Goal: Transaction & Acquisition: Purchase product/service

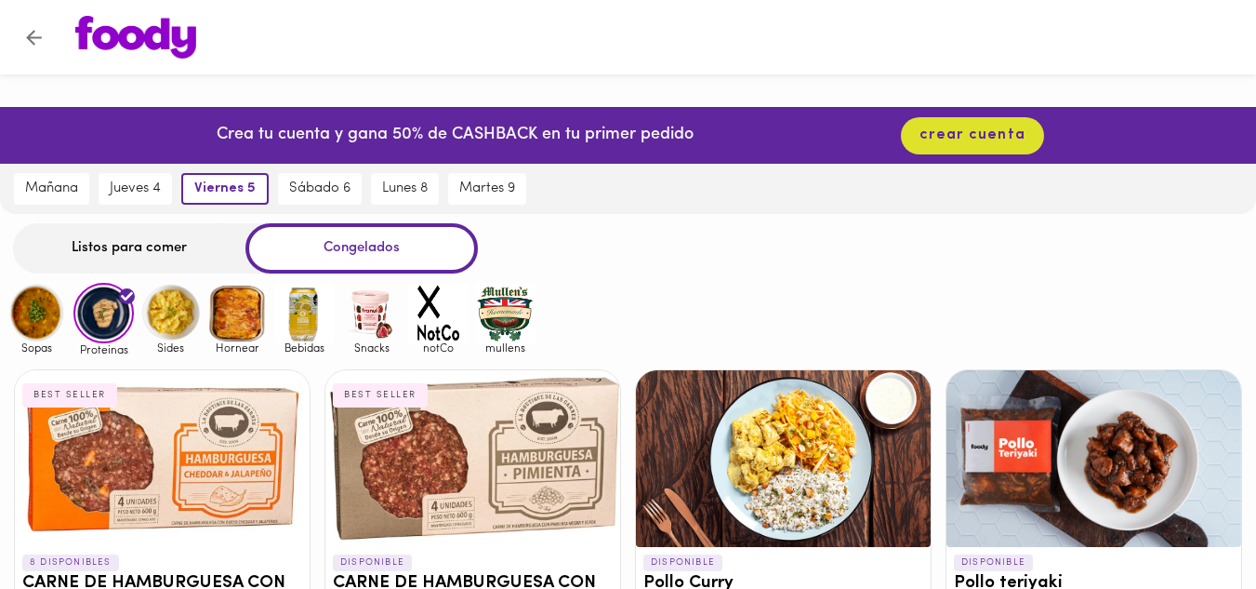
click at [181, 312] on img at bounding box center [170, 313] width 60 height 60
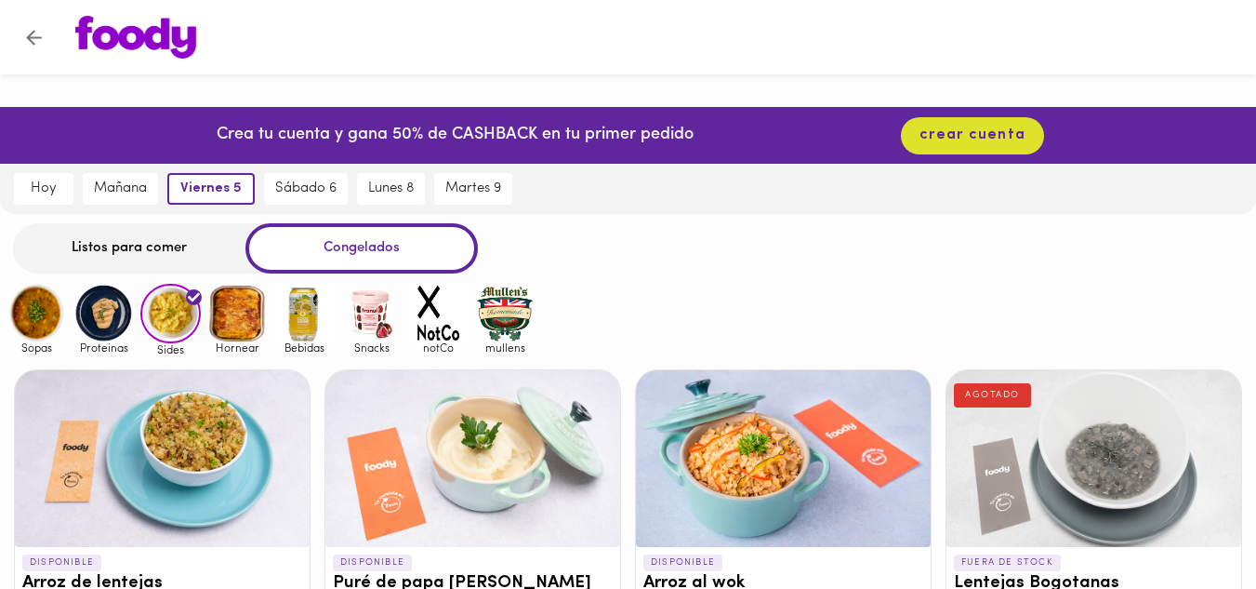
click at [687, 274] on div "Listos para comer Congelados Sopas Proteinas Sides Hornear Bebidas Snacks notCo…" at bounding box center [628, 570] width 1256 height 694
click at [233, 331] on img at bounding box center [237, 313] width 60 height 60
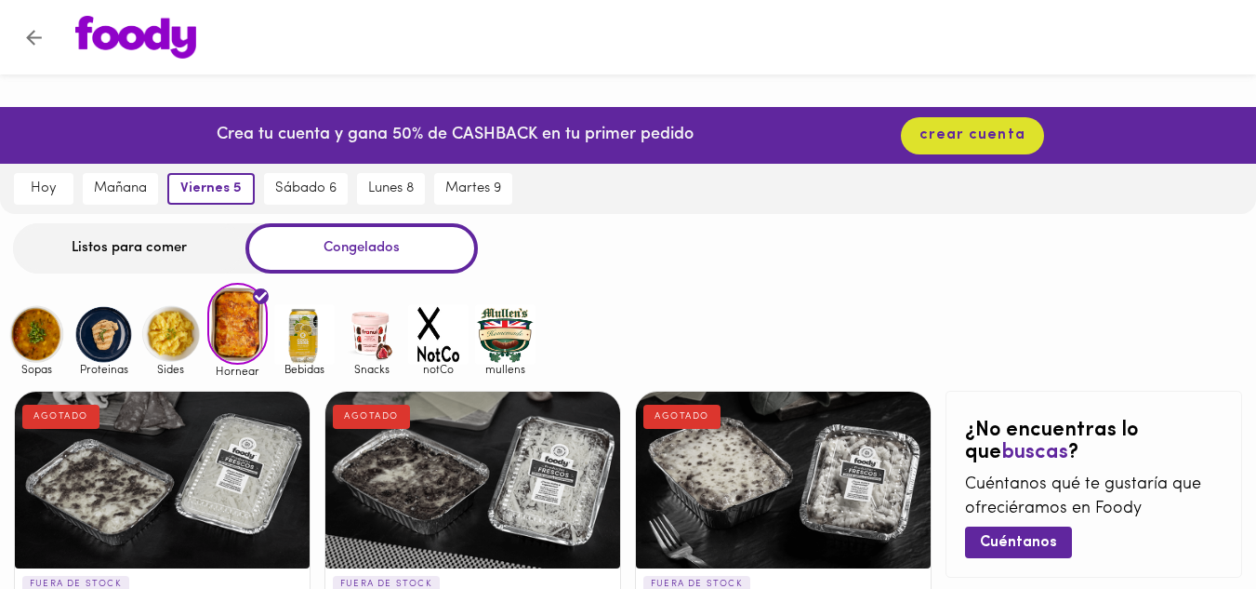
click at [300, 332] on img at bounding box center [304, 334] width 60 height 60
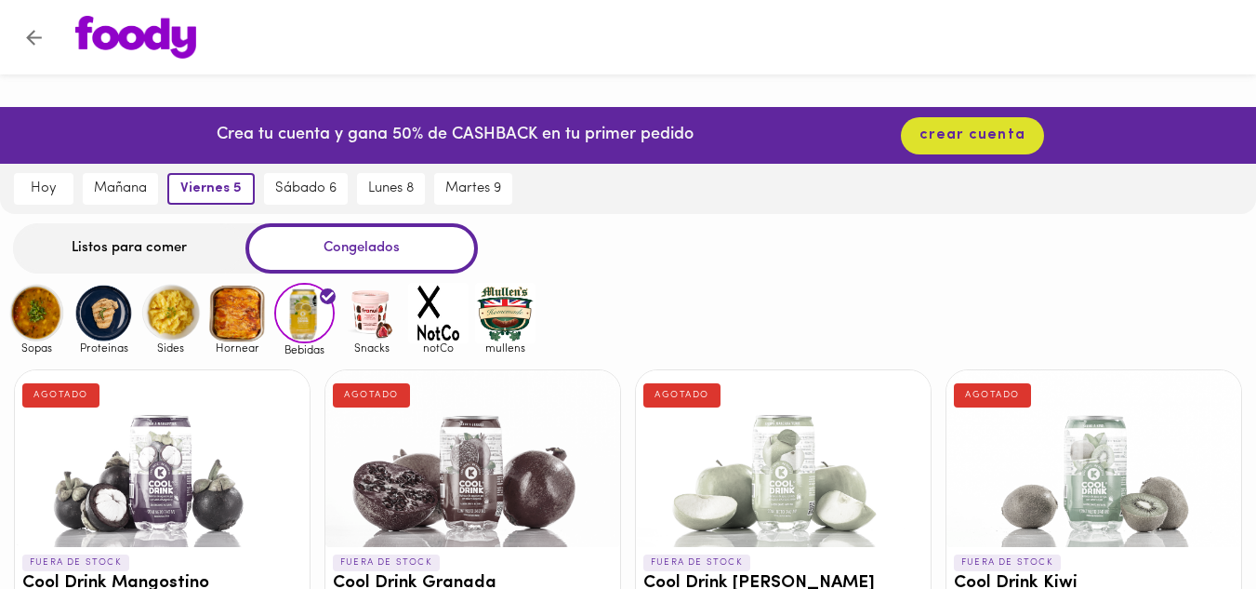
click at [707, 303] on div "Sopas Proteinas Sides Hornear Bebidas Snacks notCo [PERSON_NAME]" at bounding box center [628, 319] width 1256 height 73
click at [366, 320] on img at bounding box center [371, 313] width 60 height 60
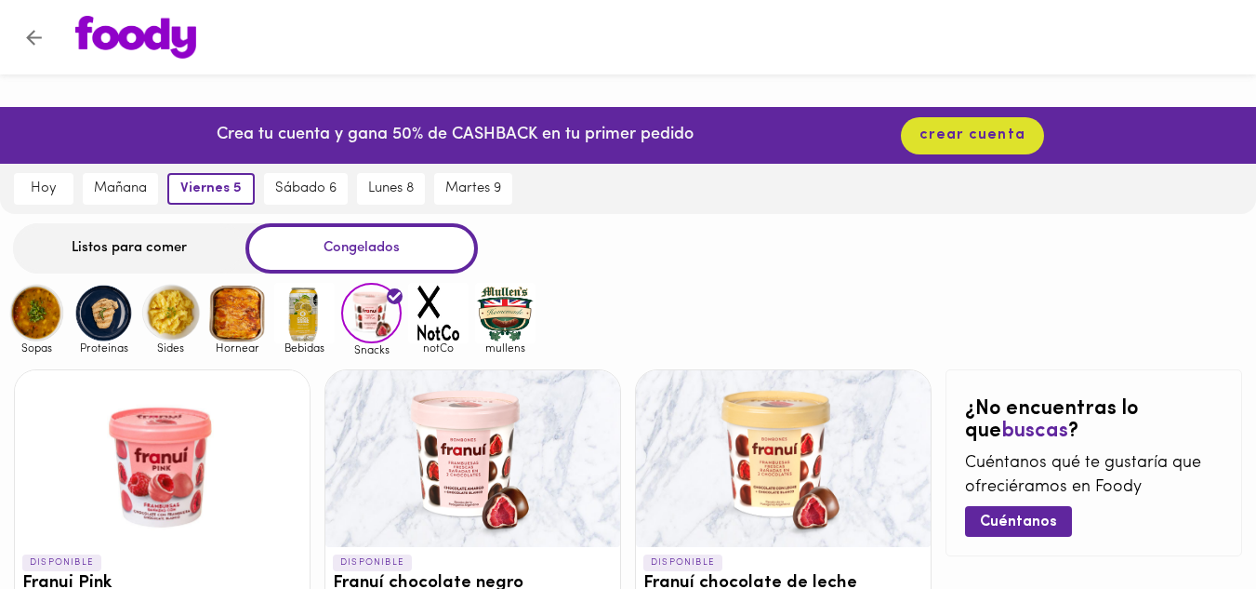
click at [762, 316] on div "Sopas Proteinas Sides Hornear Bebidas Snacks notCo [PERSON_NAME]" at bounding box center [628, 319] width 1256 height 73
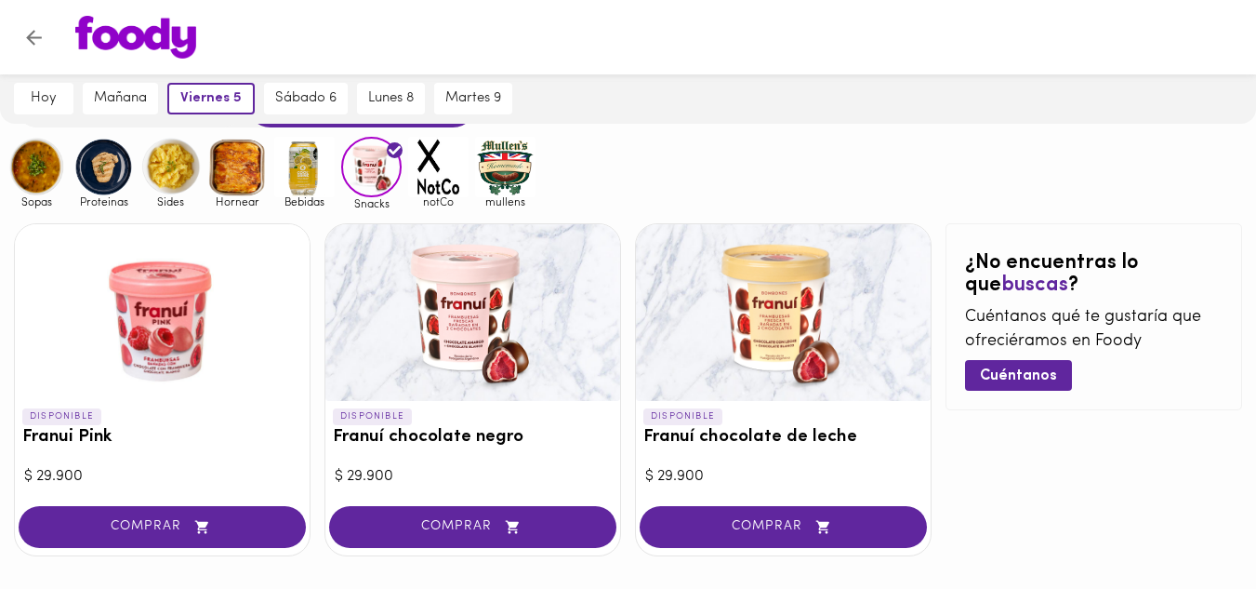
scroll to position [109, 0]
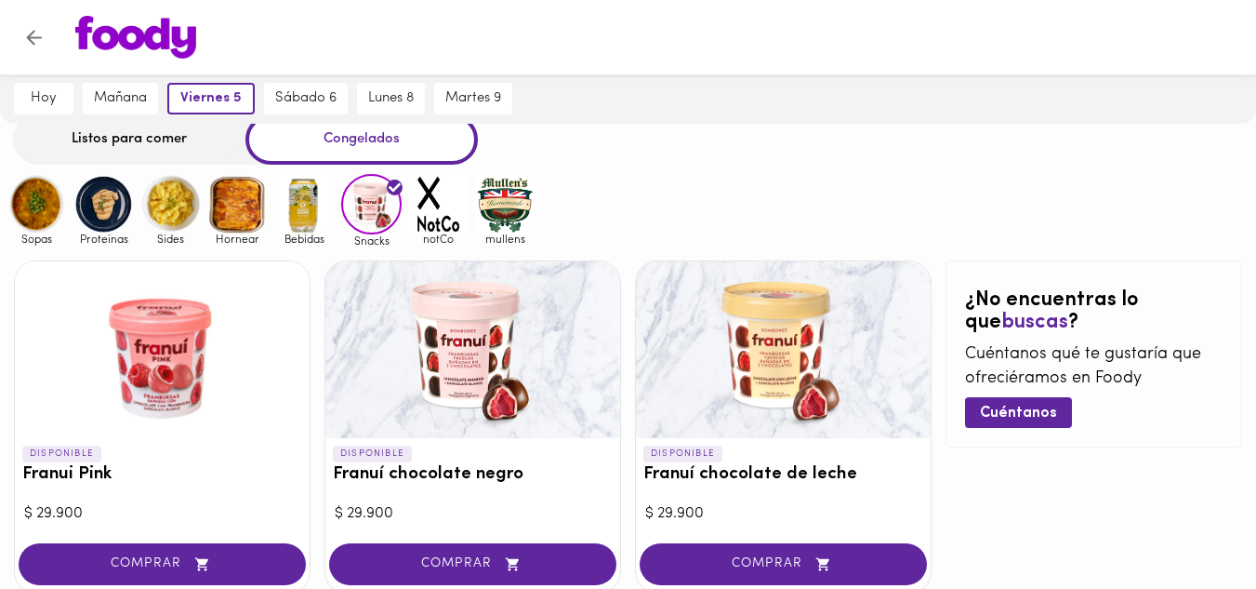
click at [446, 217] on img at bounding box center [438, 204] width 60 height 60
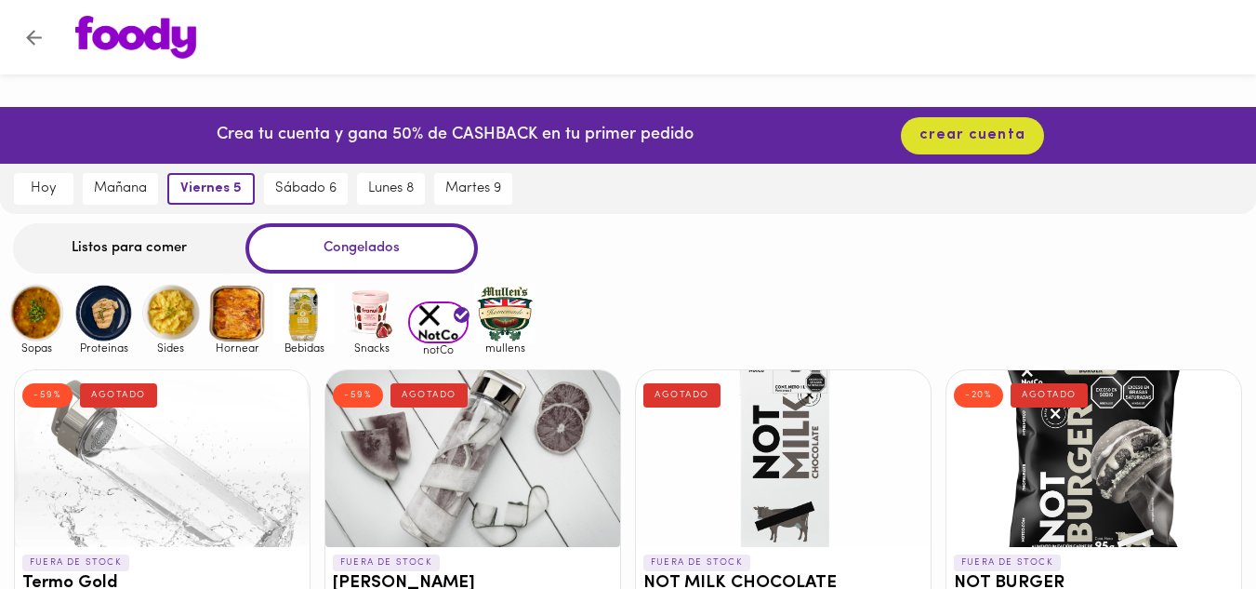
click at [41, 325] on img at bounding box center [37, 313] width 60 height 60
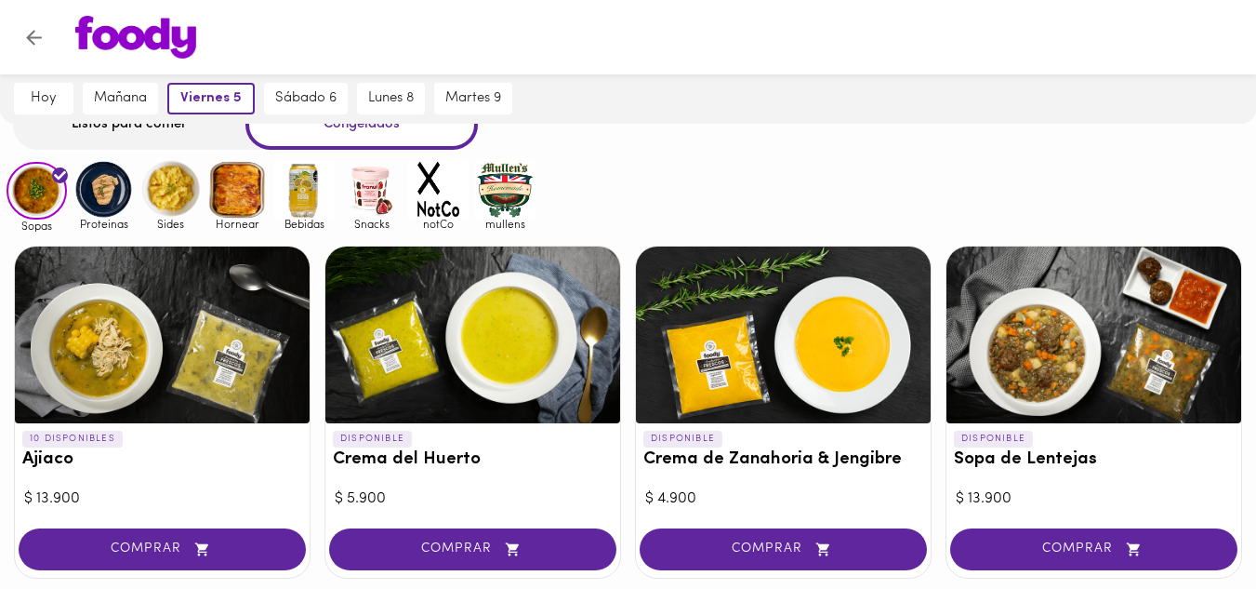
scroll to position [149, 0]
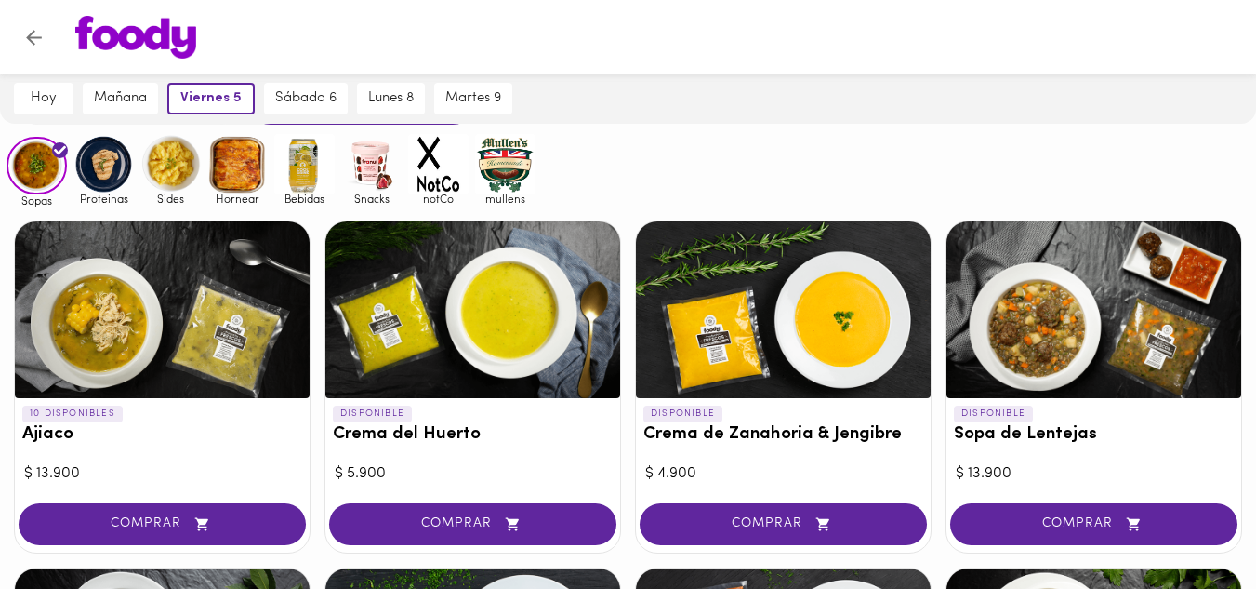
click at [496, 290] on div at bounding box center [473, 309] width 295 height 177
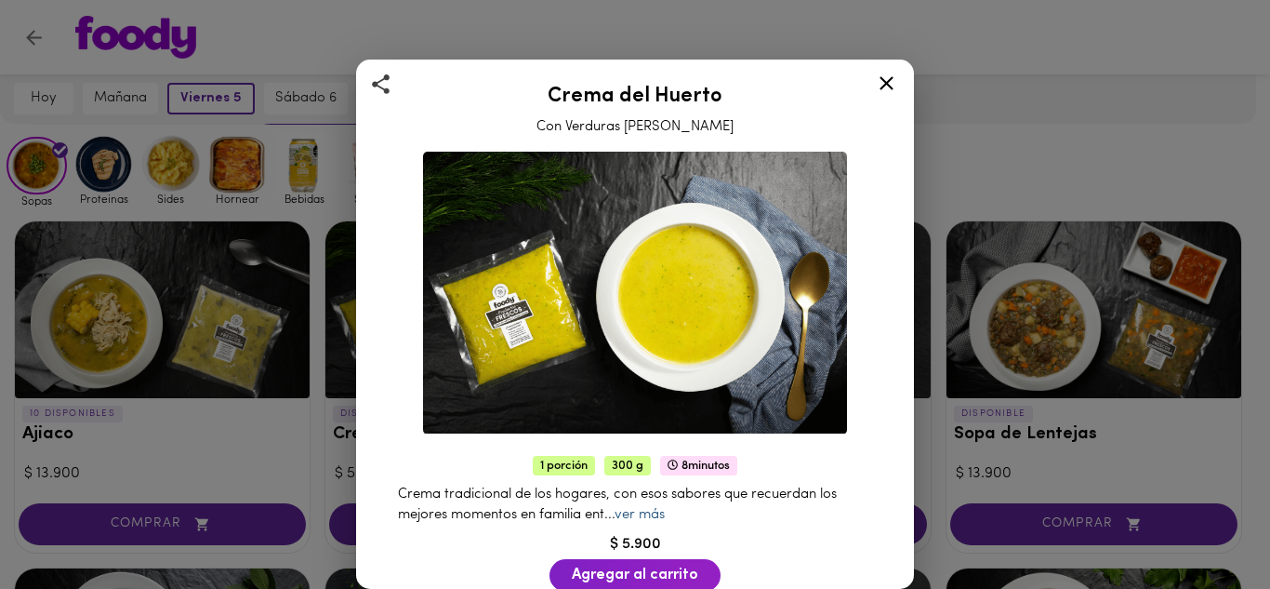
click at [655, 508] on link "ver más" at bounding box center [640, 515] width 50 height 14
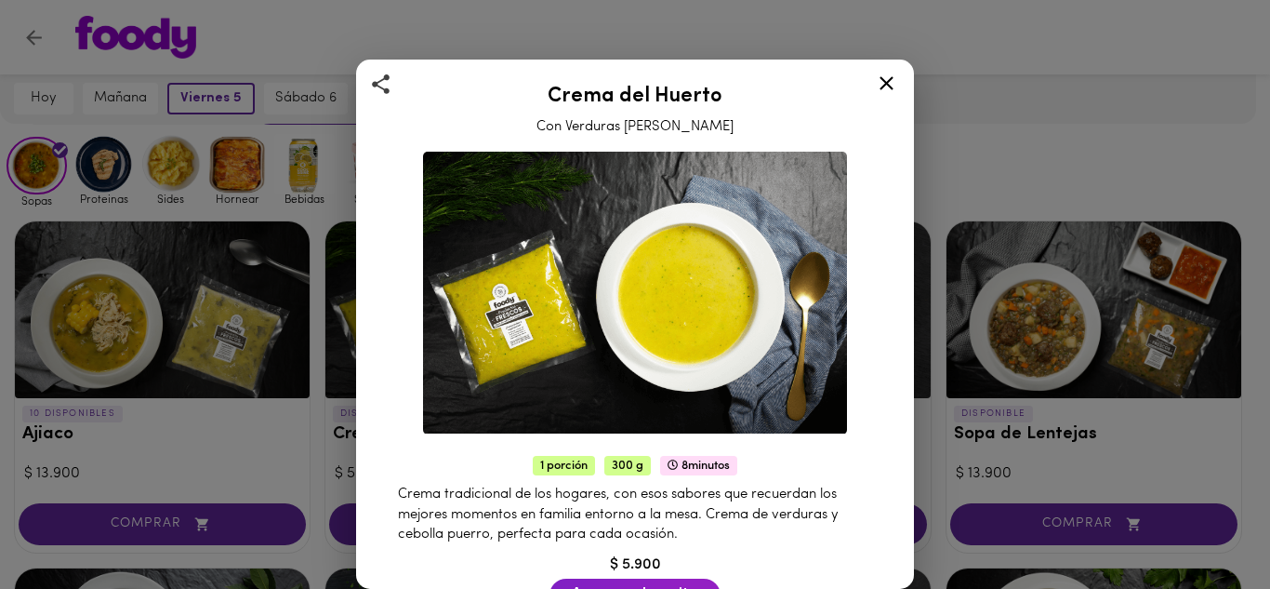
click at [887, 82] on icon at bounding box center [887, 83] width 14 height 14
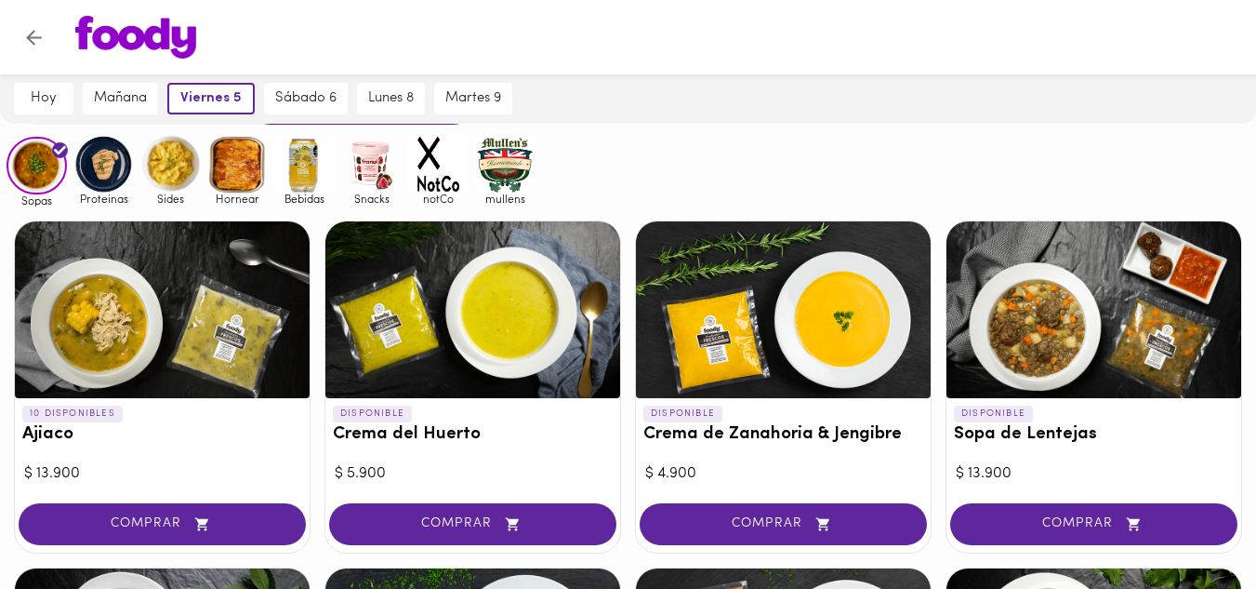
click at [878, 162] on div "Sopas Proteinas Sides Hornear Bebidas Snacks notCo [PERSON_NAME]" at bounding box center [628, 170] width 1256 height 73
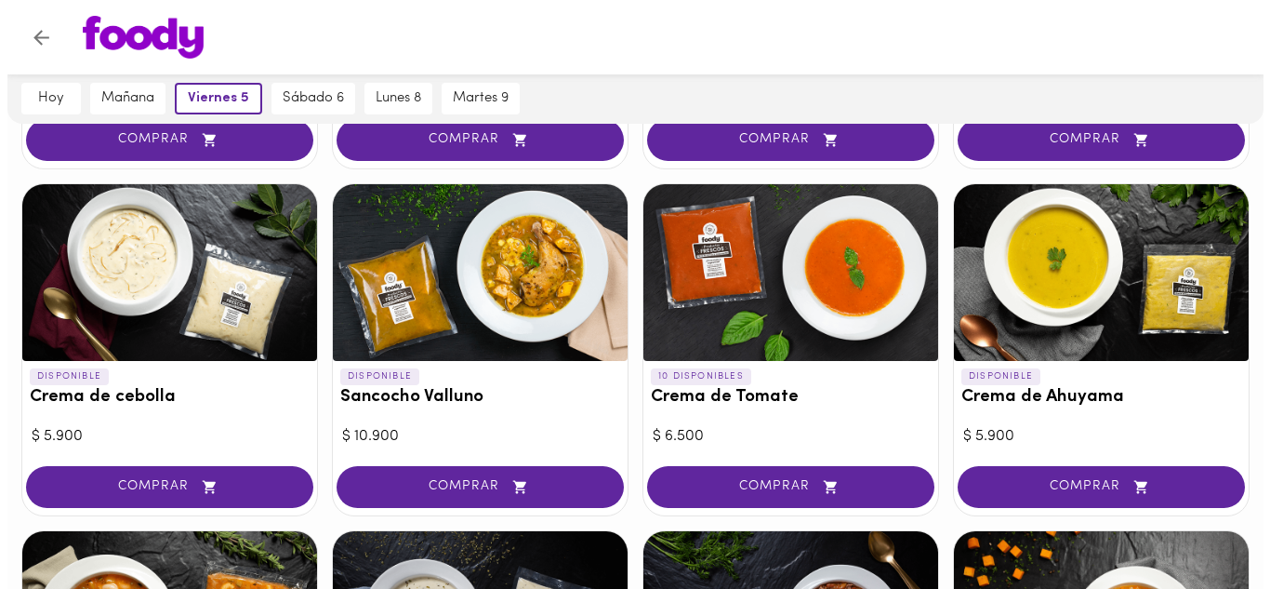
scroll to position [632, 0]
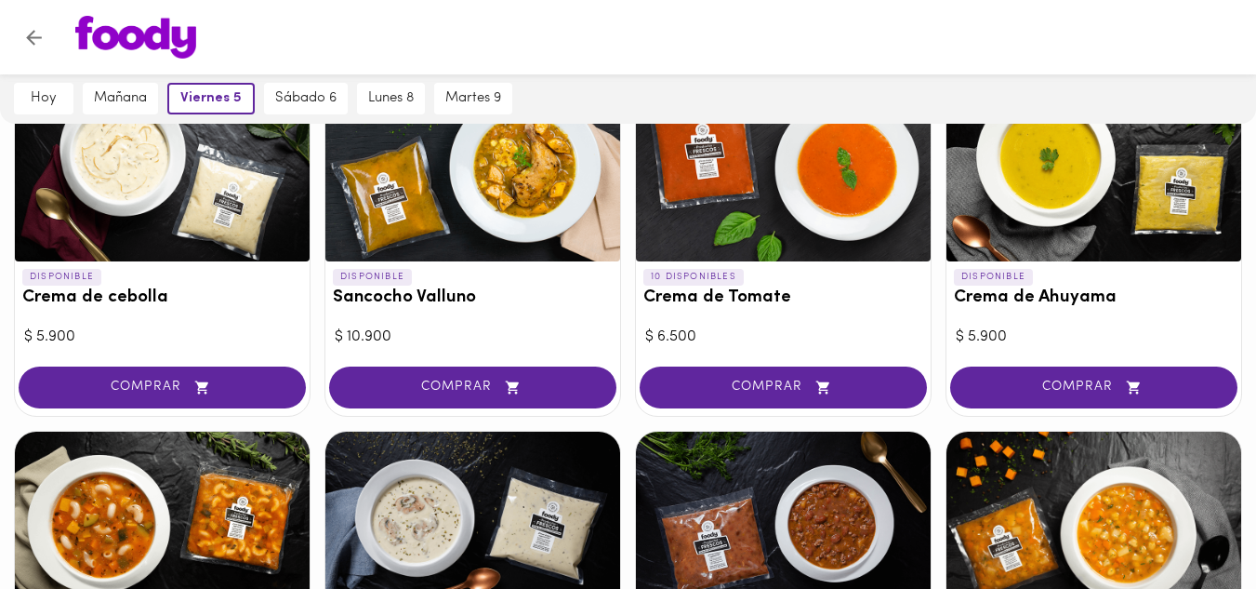
click at [520, 219] on div at bounding box center [473, 173] width 295 height 177
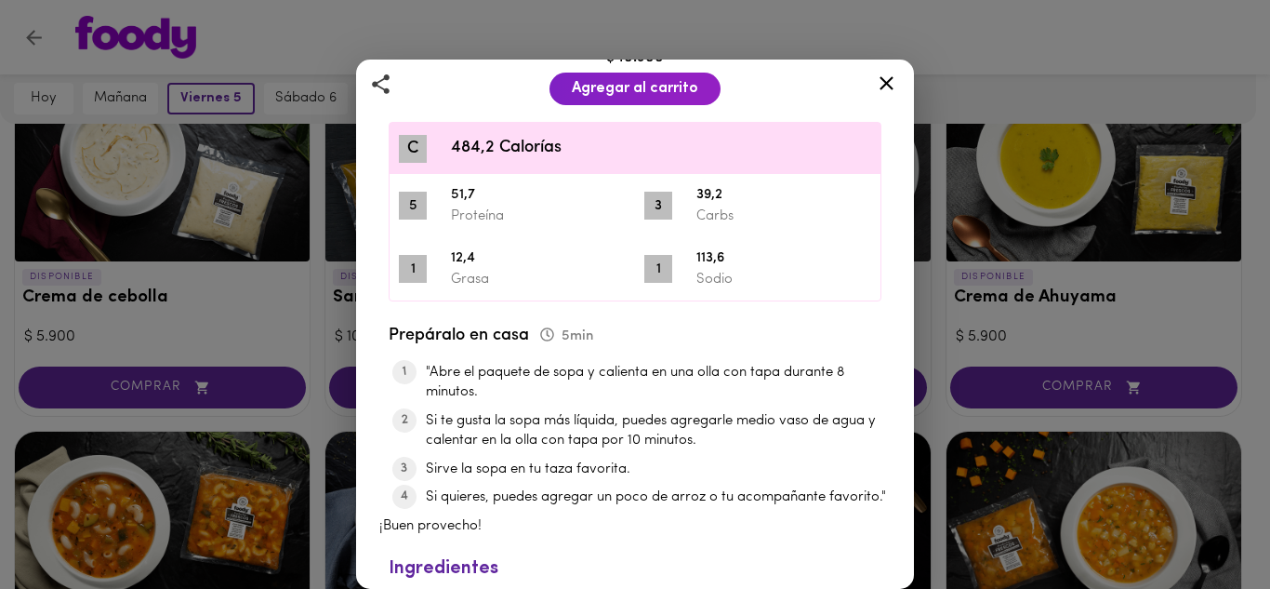
scroll to position [560, 0]
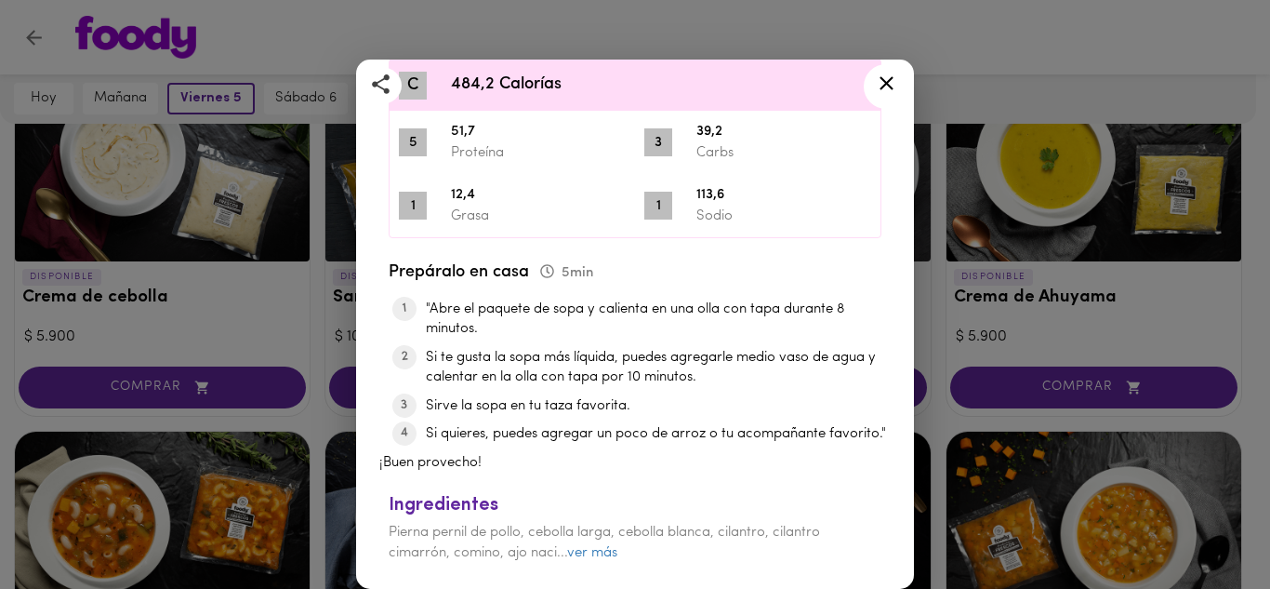
click at [891, 84] on icon at bounding box center [886, 83] width 23 height 23
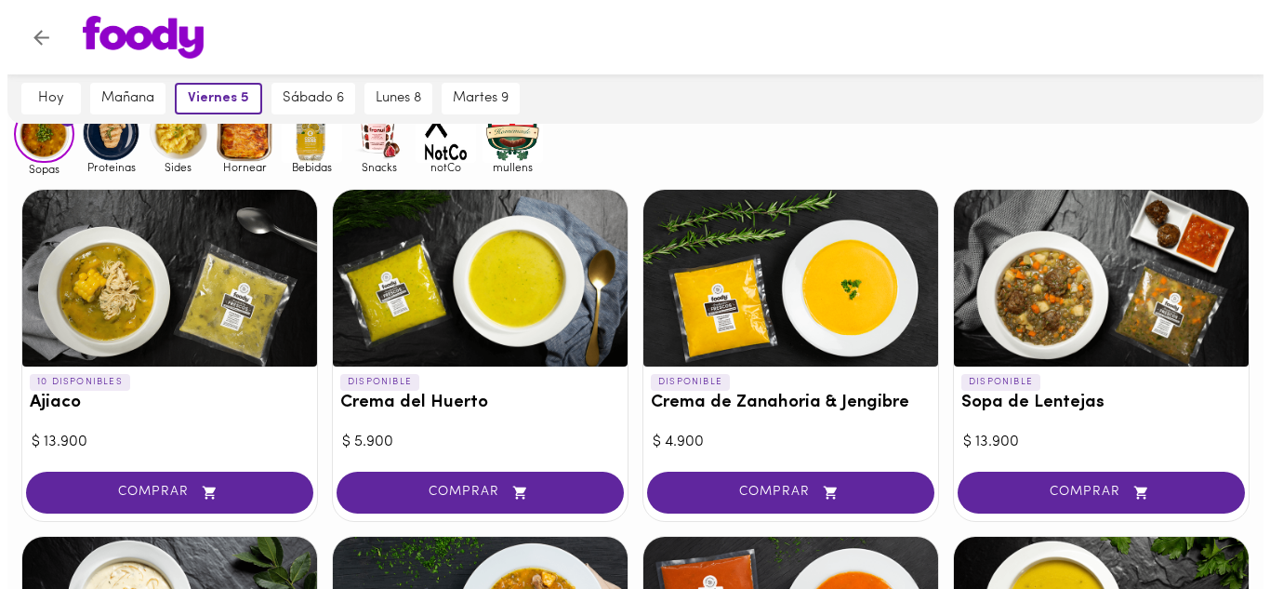
scroll to position [177, 0]
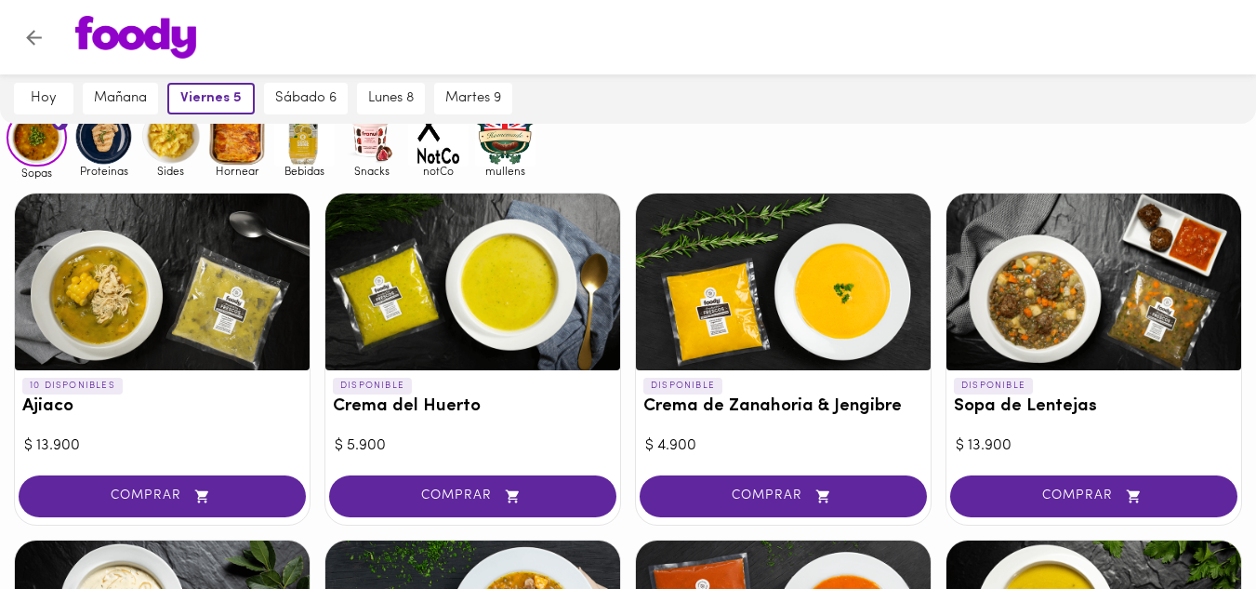
click at [1049, 275] on div at bounding box center [1094, 281] width 295 height 177
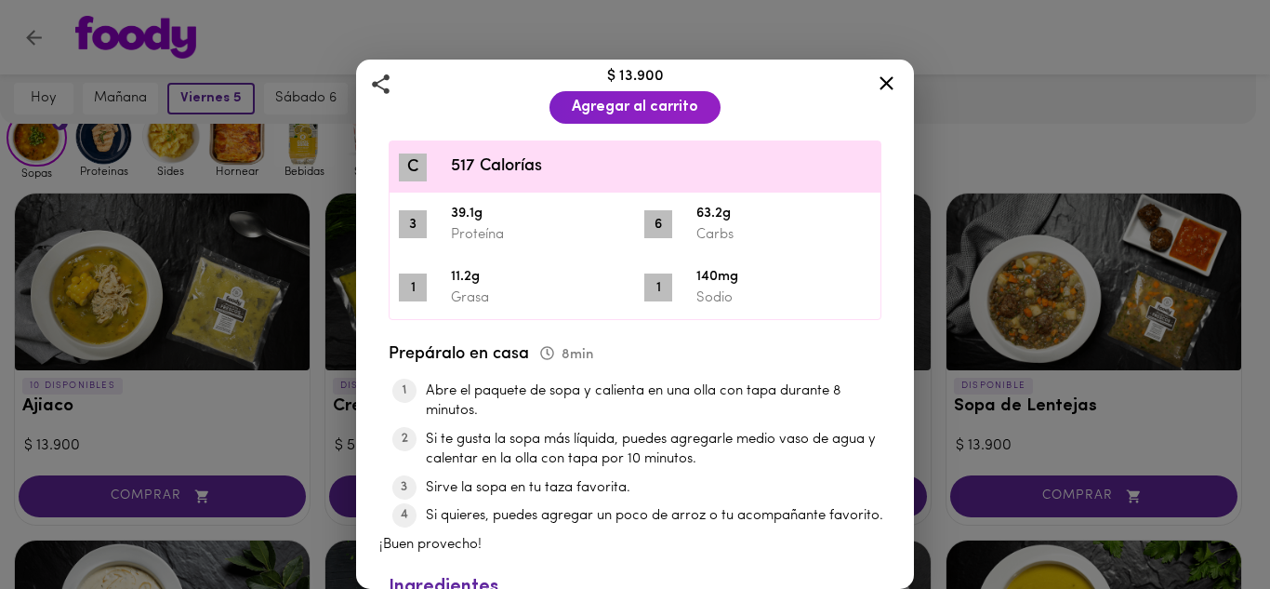
scroll to position [560, 0]
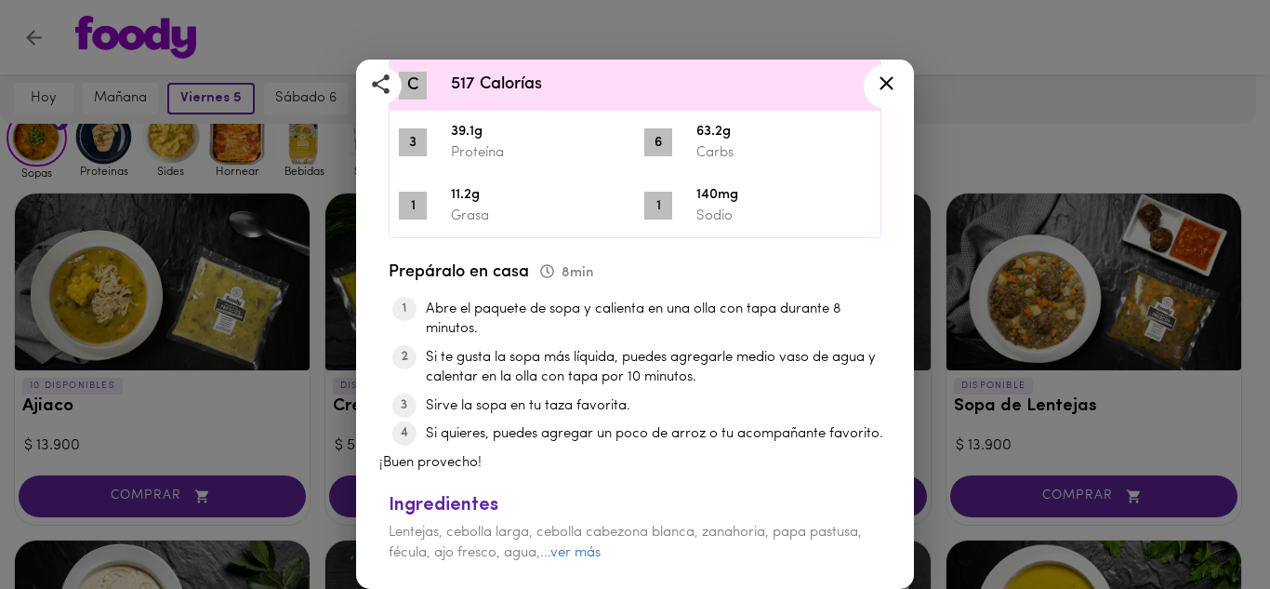
click at [883, 82] on icon at bounding box center [886, 83] width 23 height 23
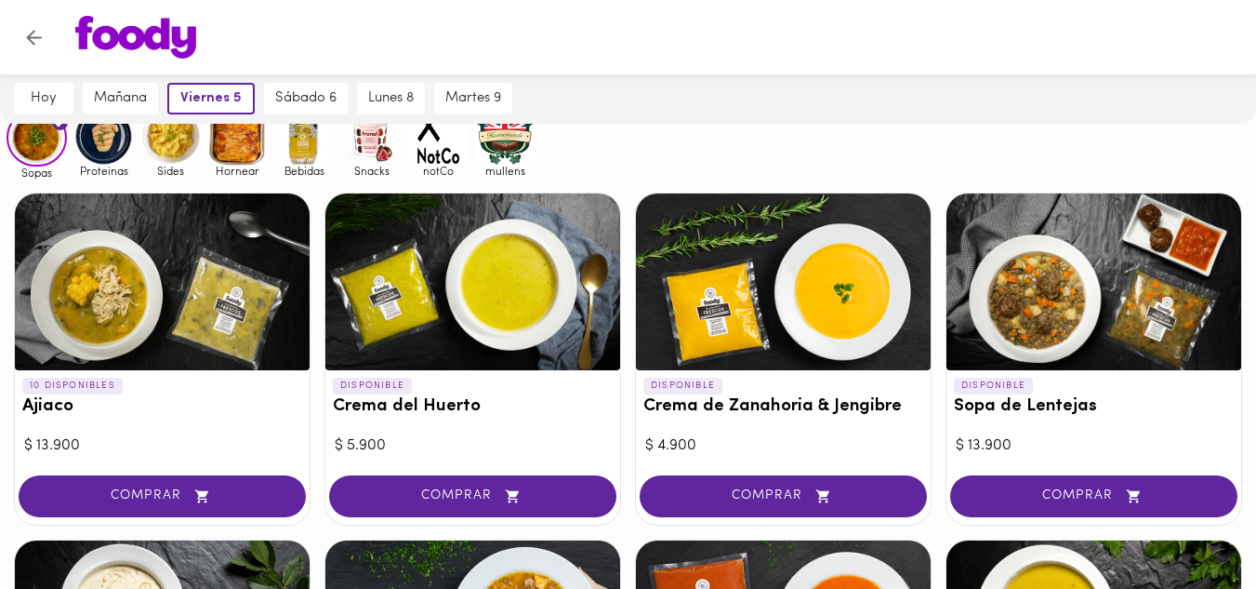
click at [782, 150] on div "Sopas Proteinas Sides Hornear Bebidas Snacks notCo [PERSON_NAME]" at bounding box center [628, 142] width 1256 height 73
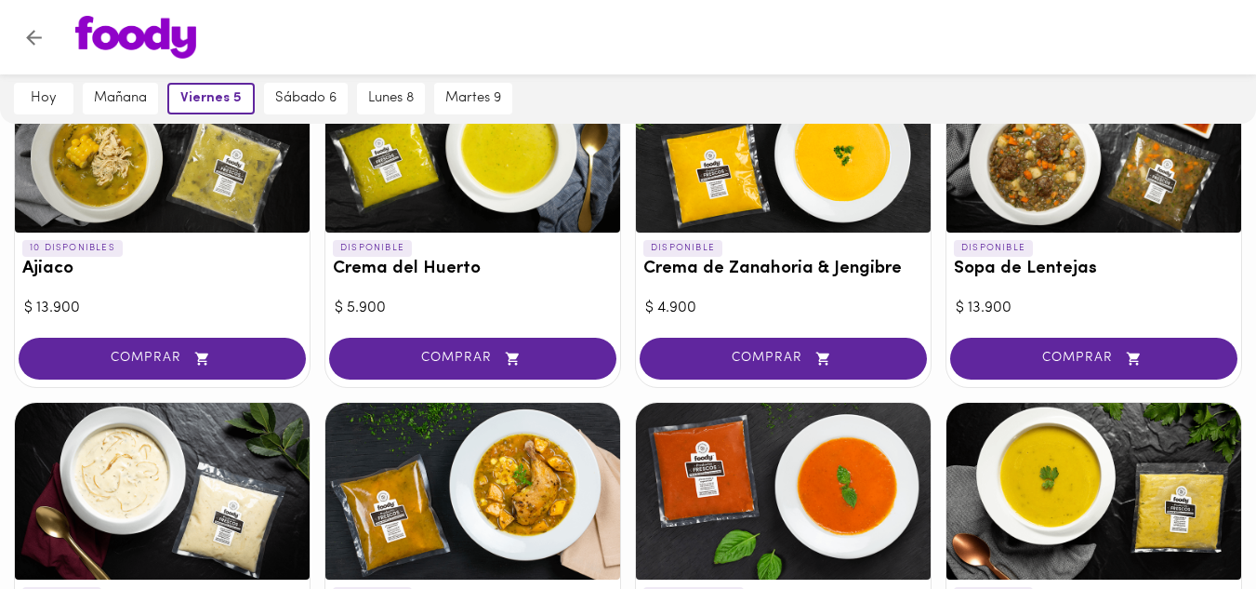
scroll to position [251, 0]
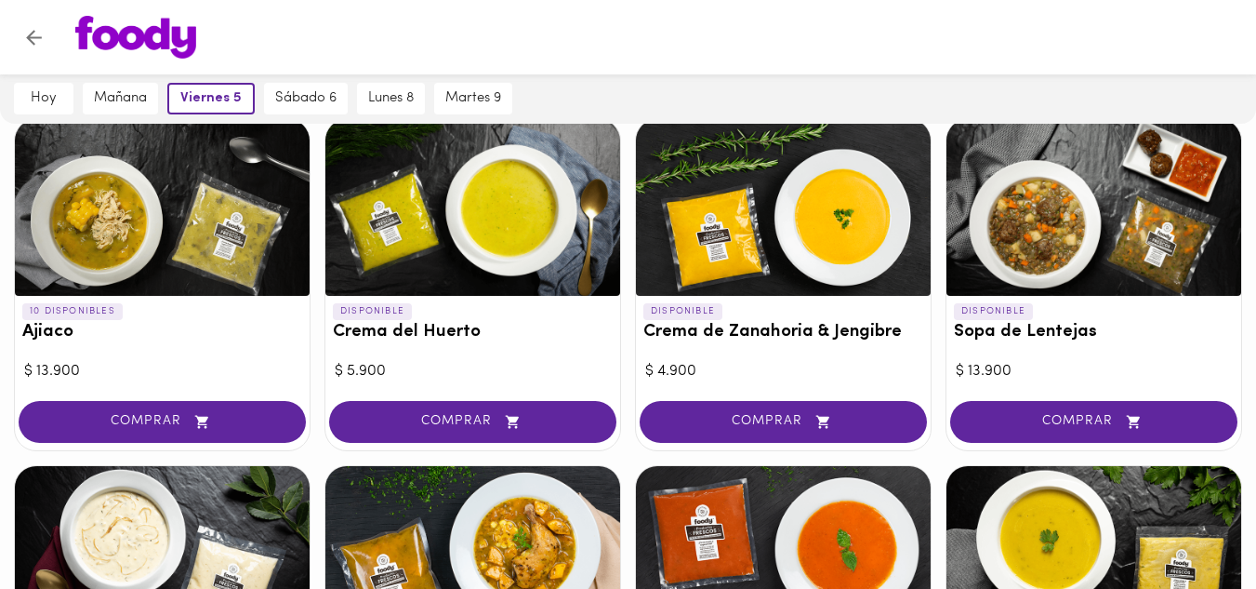
click at [620, 114] on div "[DATE] [DATE] [DATE] 5 [DATE] 6 [DATE] 8 [DATE] 9" at bounding box center [628, 98] width 1256 height 50
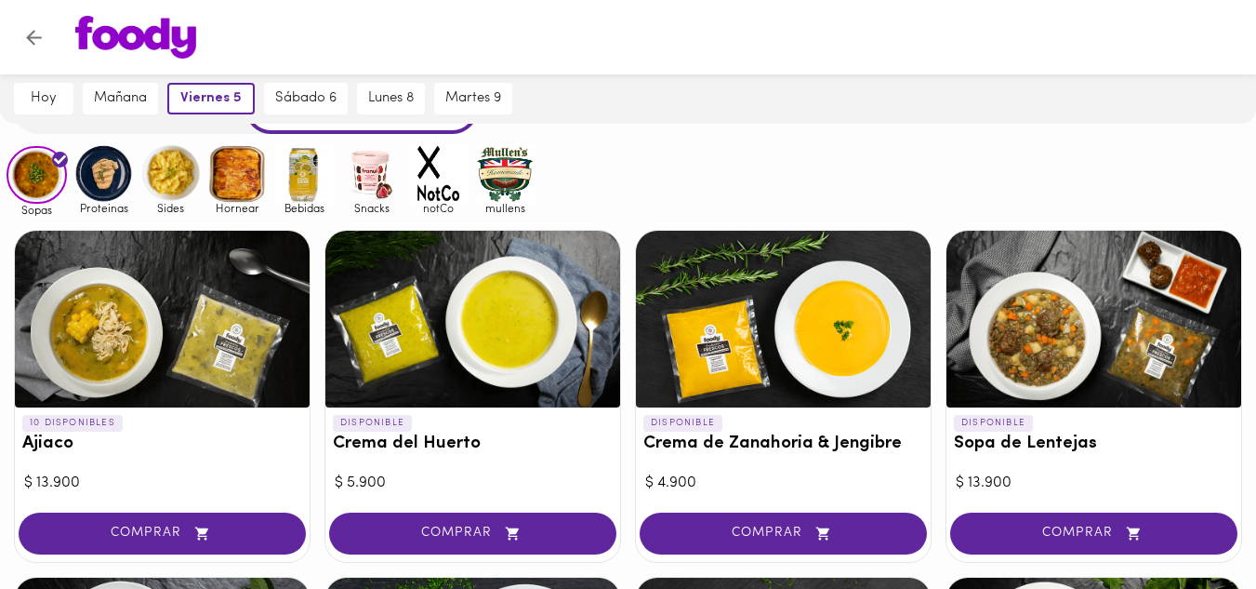
scroll to position [102, 0]
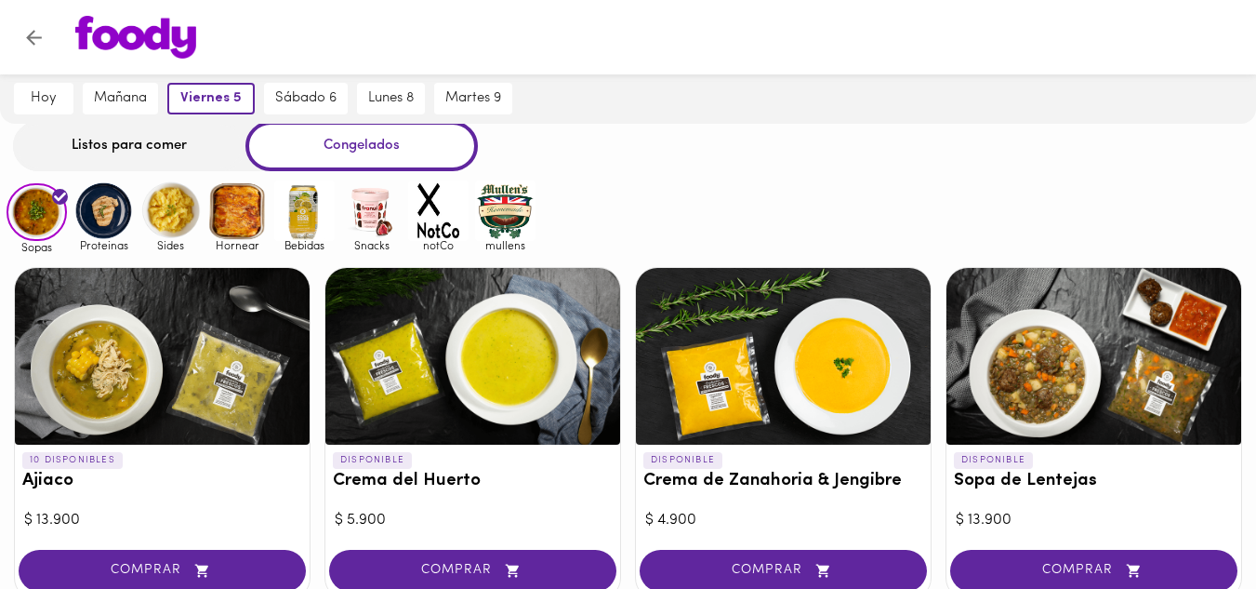
click at [91, 222] on img at bounding box center [103, 210] width 60 height 60
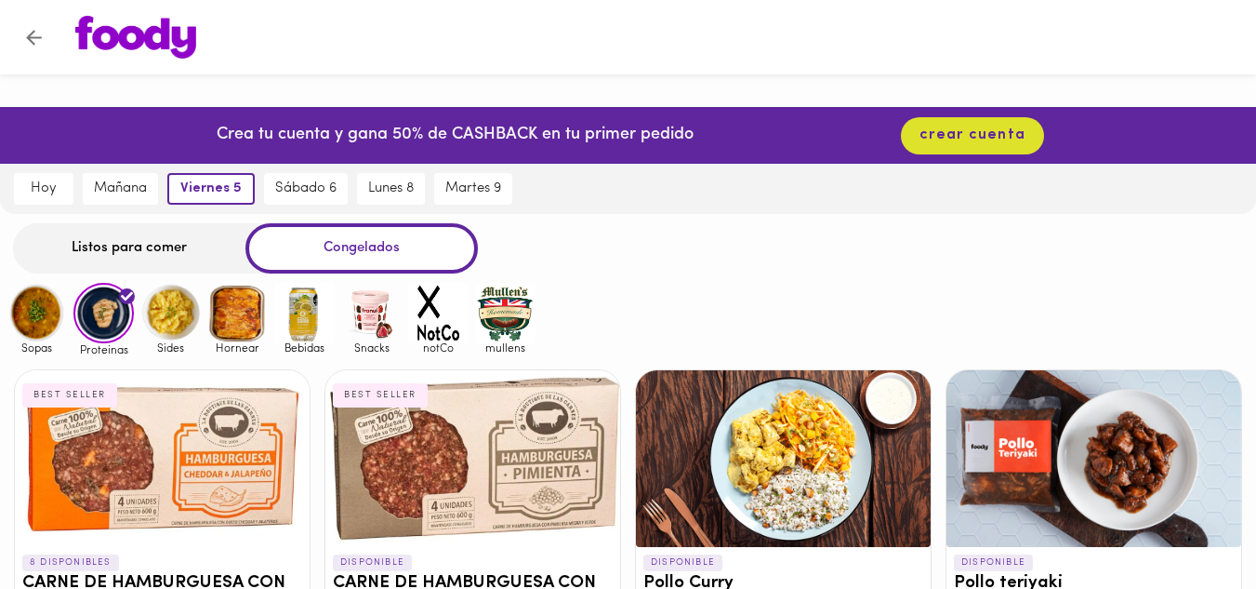
click at [686, 290] on div "Sopas Proteinas Sides Hornear Bebidas Snacks notCo [PERSON_NAME]" at bounding box center [628, 319] width 1256 height 73
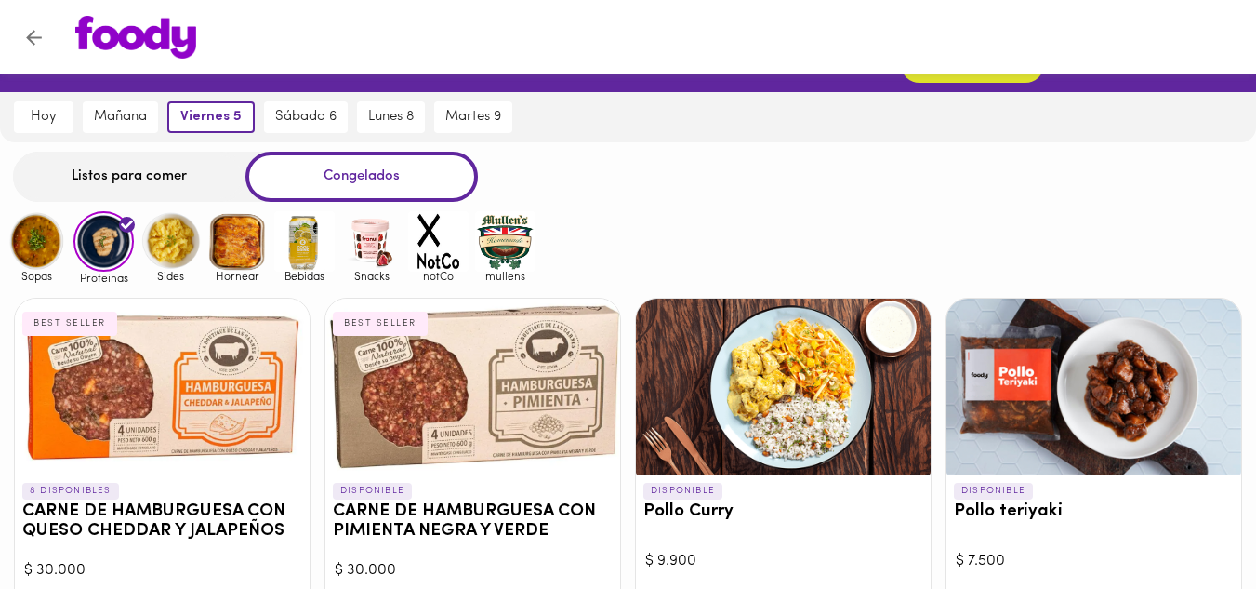
scroll to position [74, 0]
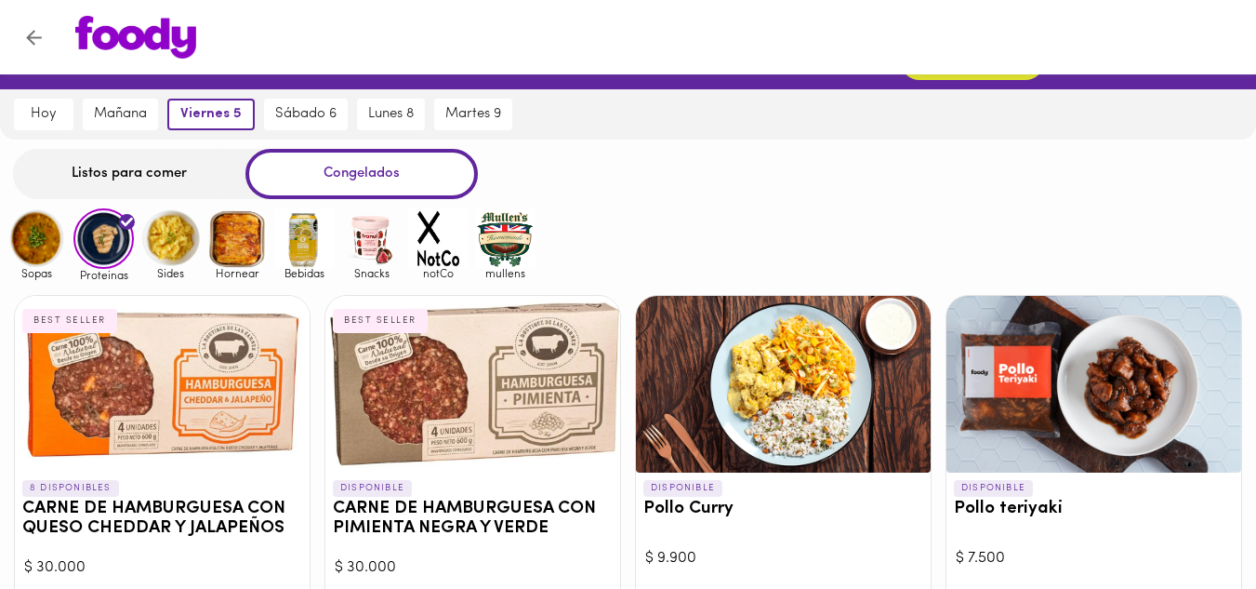
click at [809, 395] on div at bounding box center [783, 384] width 295 height 177
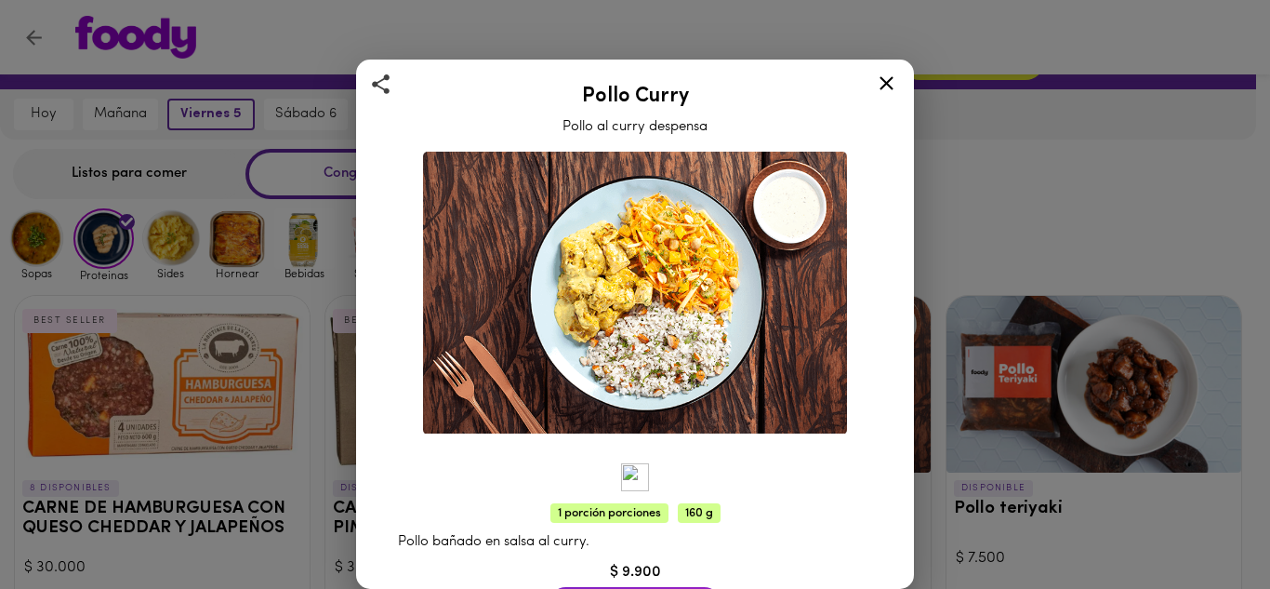
click at [881, 89] on icon at bounding box center [887, 83] width 14 height 14
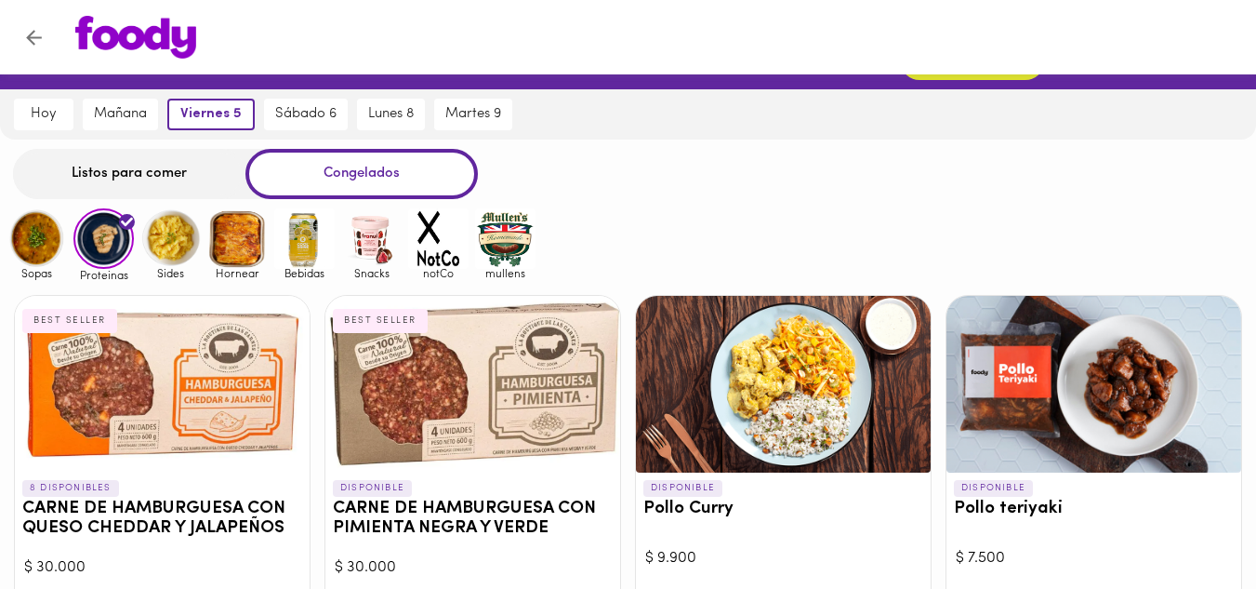
click at [42, 246] on img at bounding box center [37, 238] width 60 height 60
